Goal: Go to known website: Access a specific website the user already knows

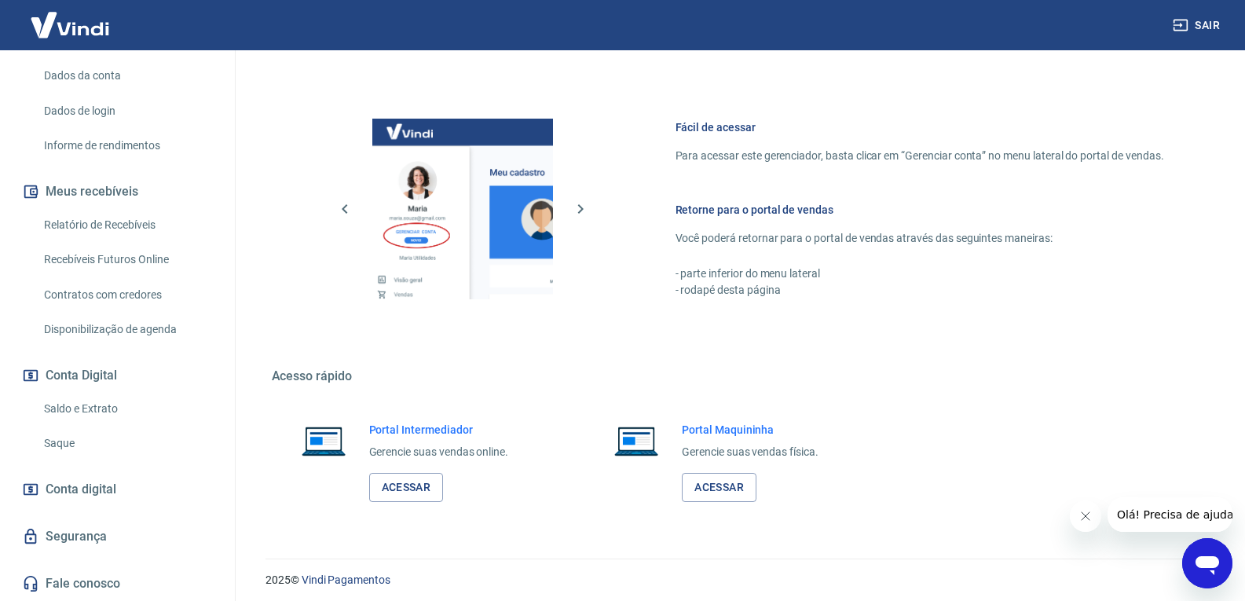
scroll to position [624, 0]
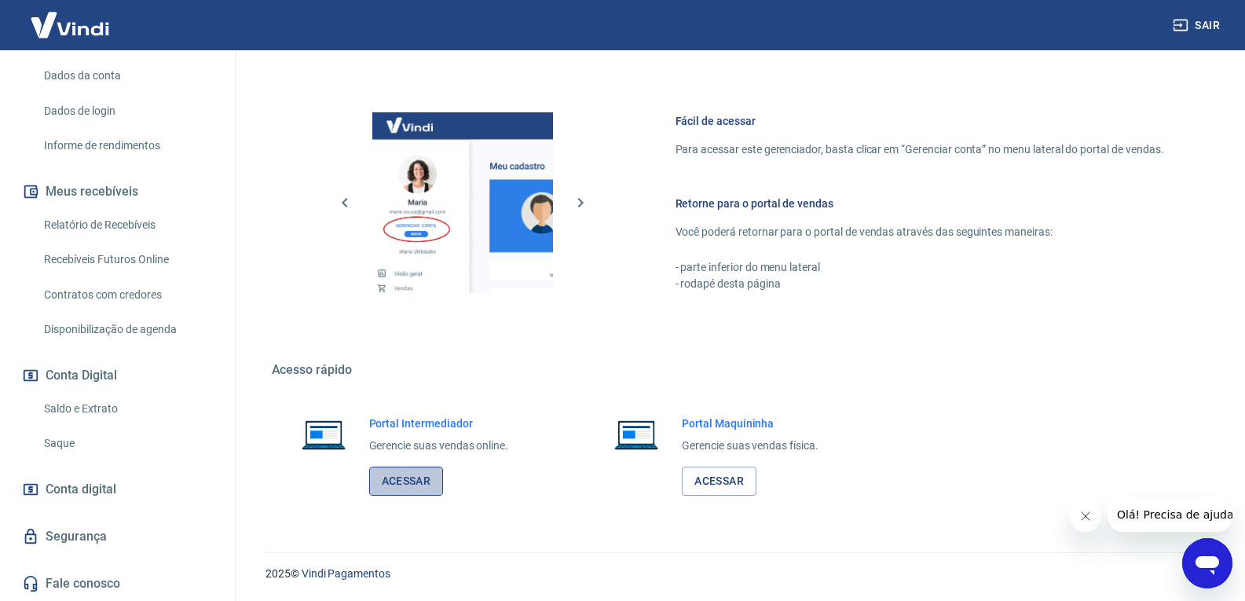
click at [405, 483] on link "Acessar" at bounding box center [406, 481] width 75 height 29
